Goal: Information Seeking & Learning: Learn about a topic

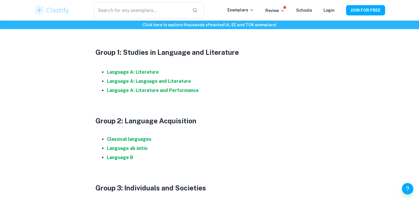
scroll to position [307, 0]
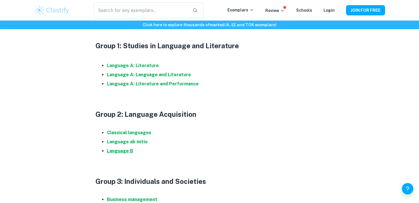
click at [125, 153] on strong "Language B" at bounding box center [120, 150] width 26 height 5
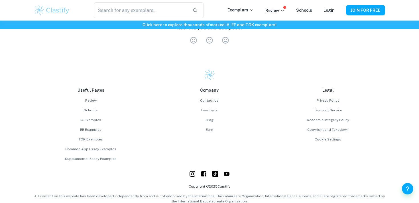
scroll to position [781, 0]
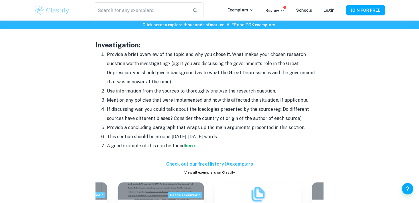
scroll to position [563, 0]
